Goal: Navigation & Orientation: Understand site structure

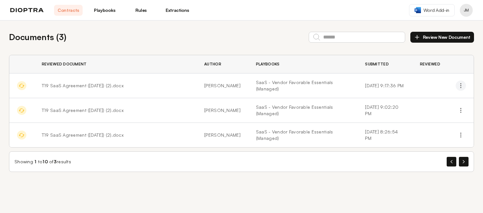
click at [462, 86] on icon "button" at bounding box center [461, 86] width 6 height 6
click at [463, 160] on icon "button" at bounding box center [464, 161] width 2 height 3
click at [450, 157] on button "button" at bounding box center [452, 162] width 10 height 10
click at [468, 157] on button "button" at bounding box center [464, 162] width 10 height 10
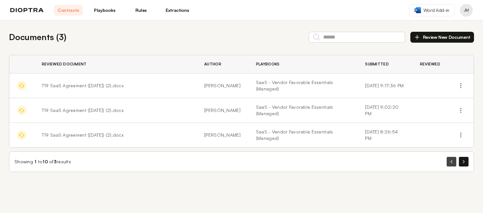
click at [450, 160] on icon "button" at bounding box center [451, 161] width 2 height 3
click at [464, 160] on icon "button" at bounding box center [464, 161] width 2 height 3
click at [450, 157] on button "button" at bounding box center [452, 162] width 10 height 10
click at [112, 12] on link "Playbooks" at bounding box center [104, 10] width 29 height 11
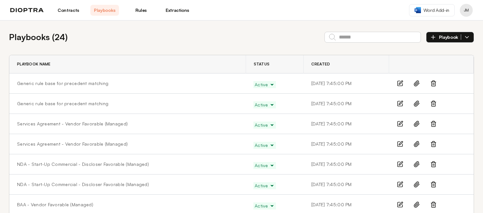
click at [141, 12] on link "Rules" at bounding box center [141, 10] width 29 height 11
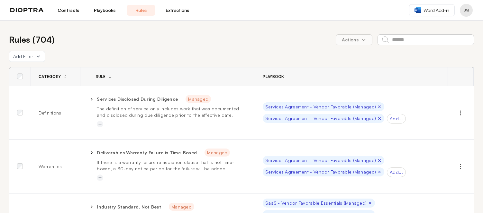
click at [177, 10] on link "Extractions" at bounding box center [177, 10] width 29 height 11
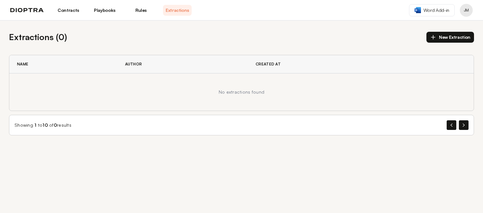
click at [145, 10] on link "Rules" at bounding box center [141, 10] width 29 height 11
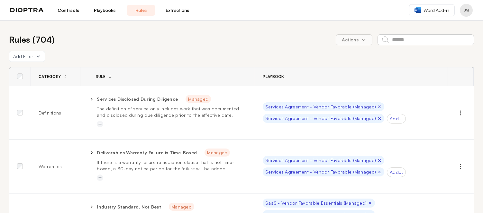
click at [101, 9] on link "Playbooks" at bounding box center [104, 10] width 29 height 11
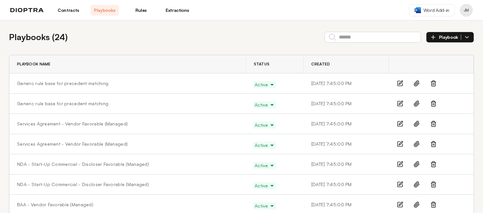
click at [63, 10] on link "Contracts" at bounding box center [68, 10] width 29 height 11
